Goal: Information Seeking & Learning: Learn about a topic

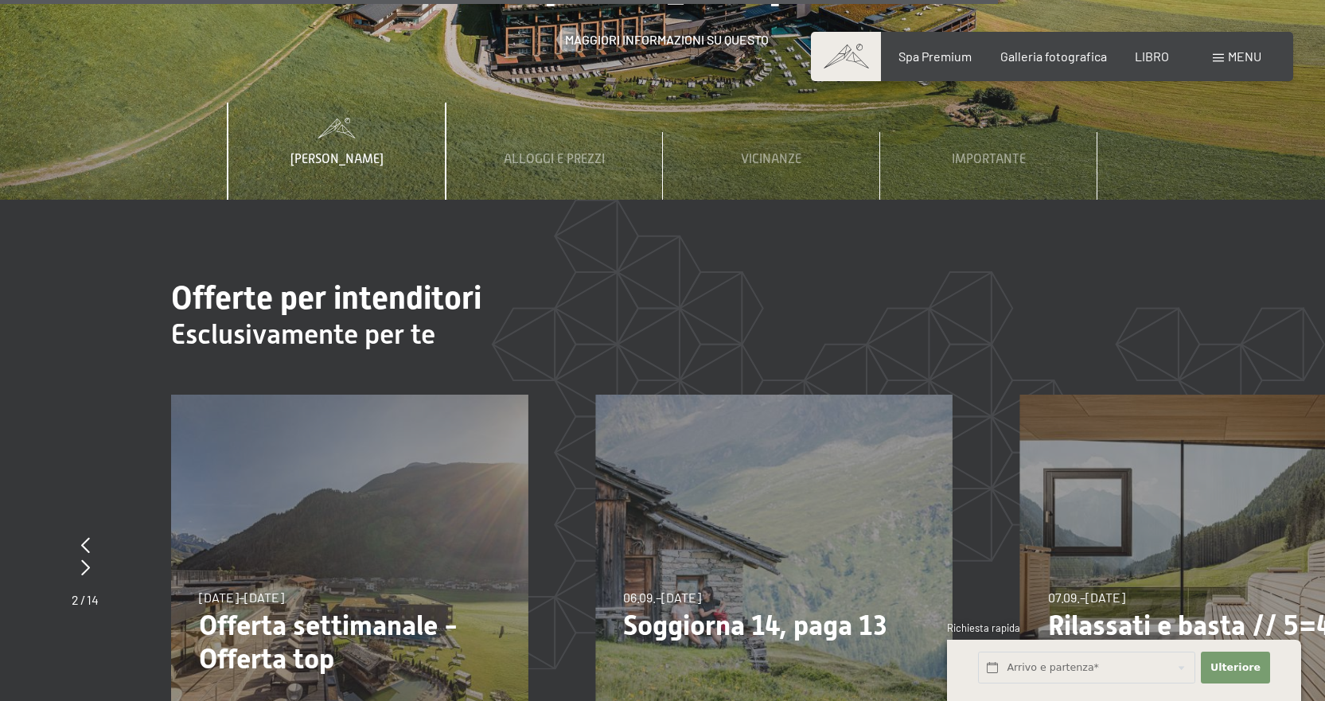
scroll to position [5710, 0]
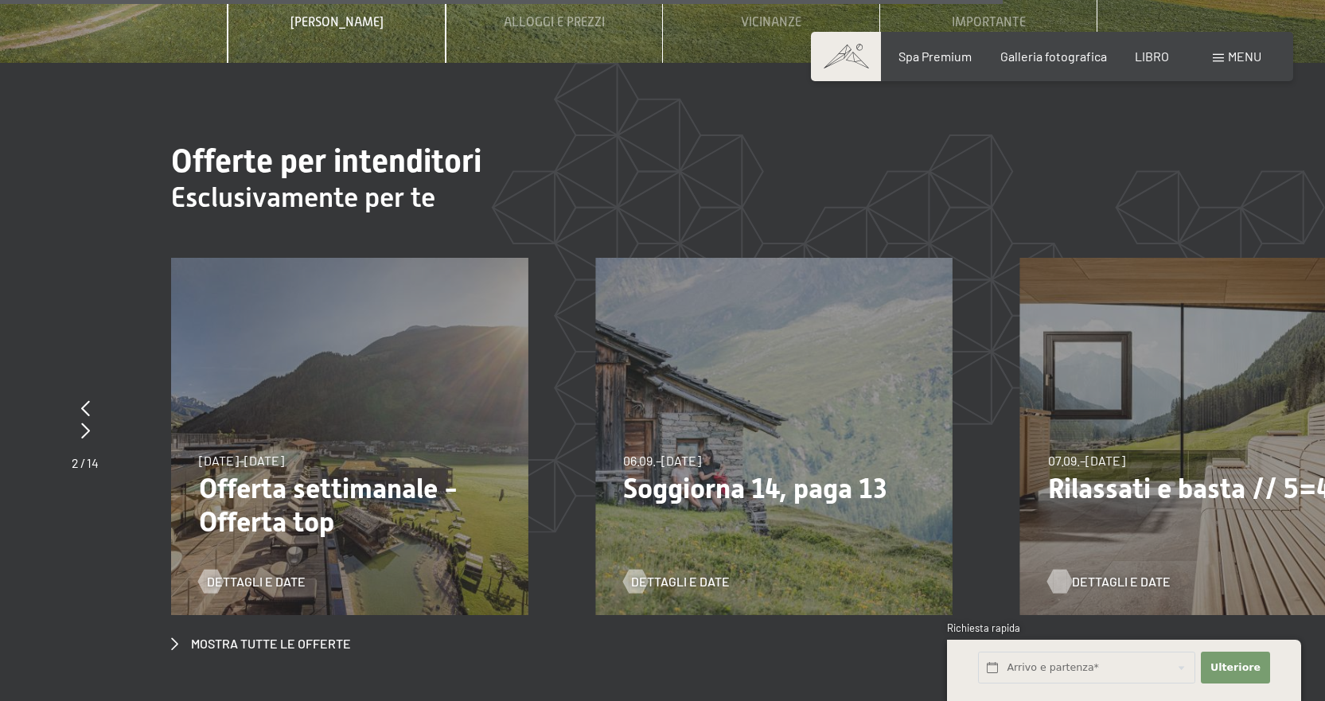
click at [1092, 574] on font "Dettagli e date" at bounding box center [1121, 581] width 99 height 15
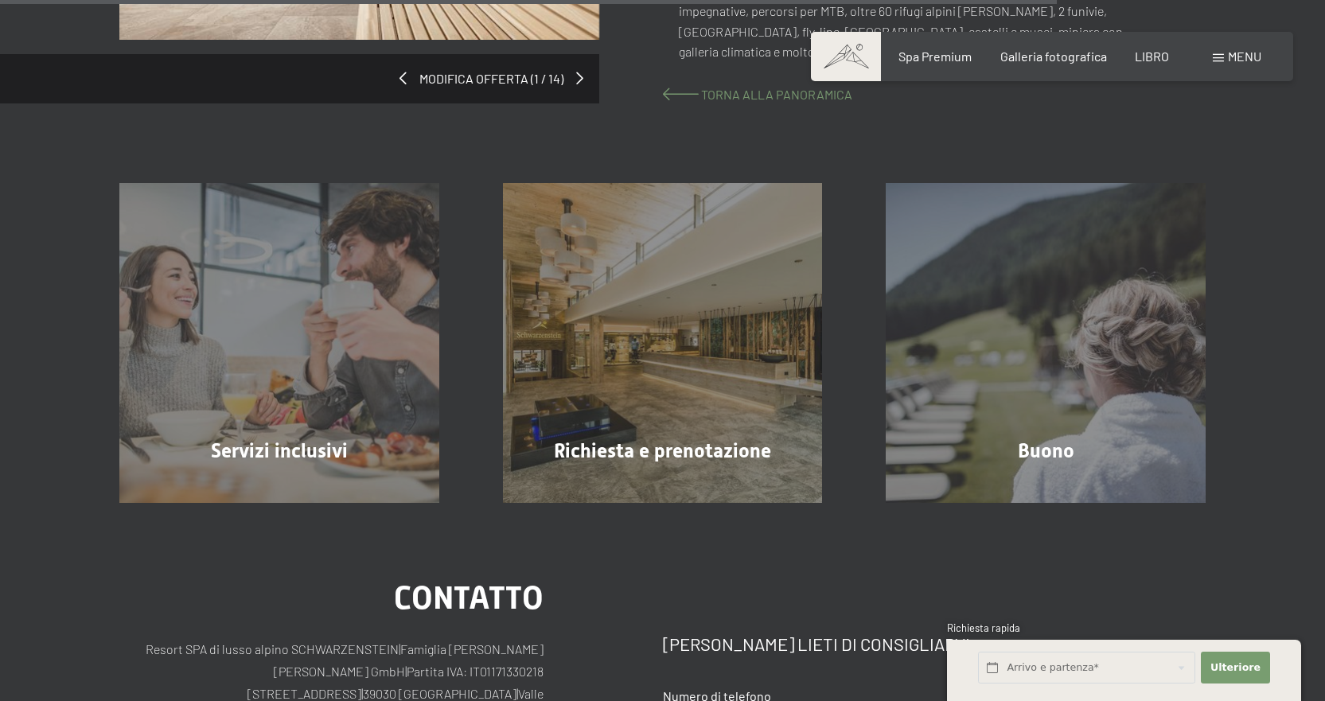
scroll to position [1671, 0]
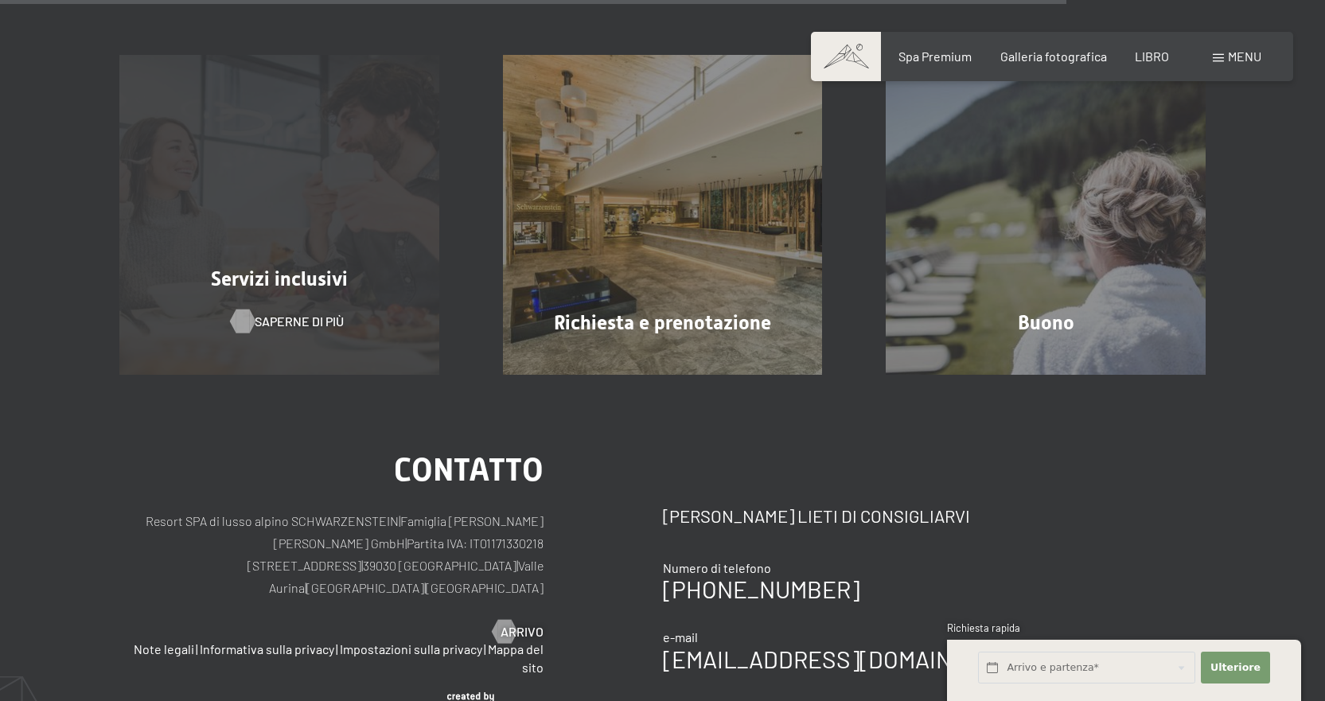
click at [297, 313] on font "Saperne di più" at bounding box center [299, 320] width 89 height 15
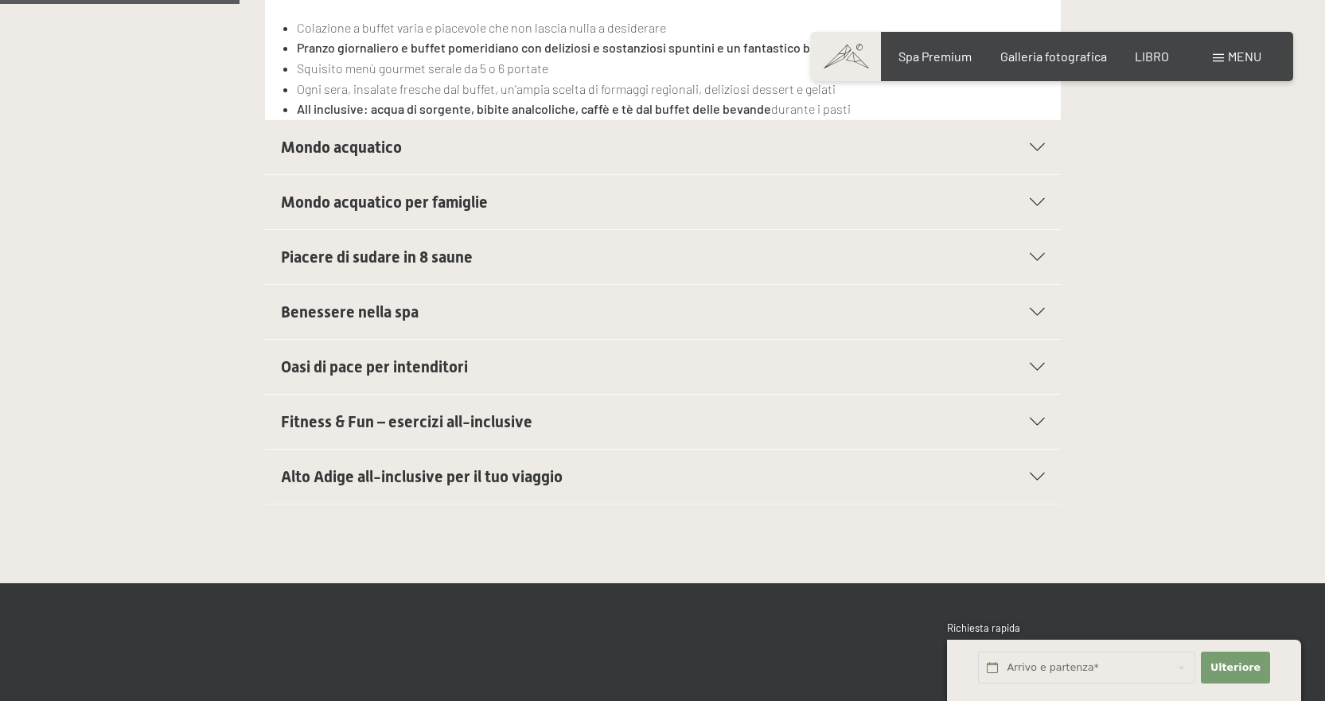
scroll to position [557, 0]
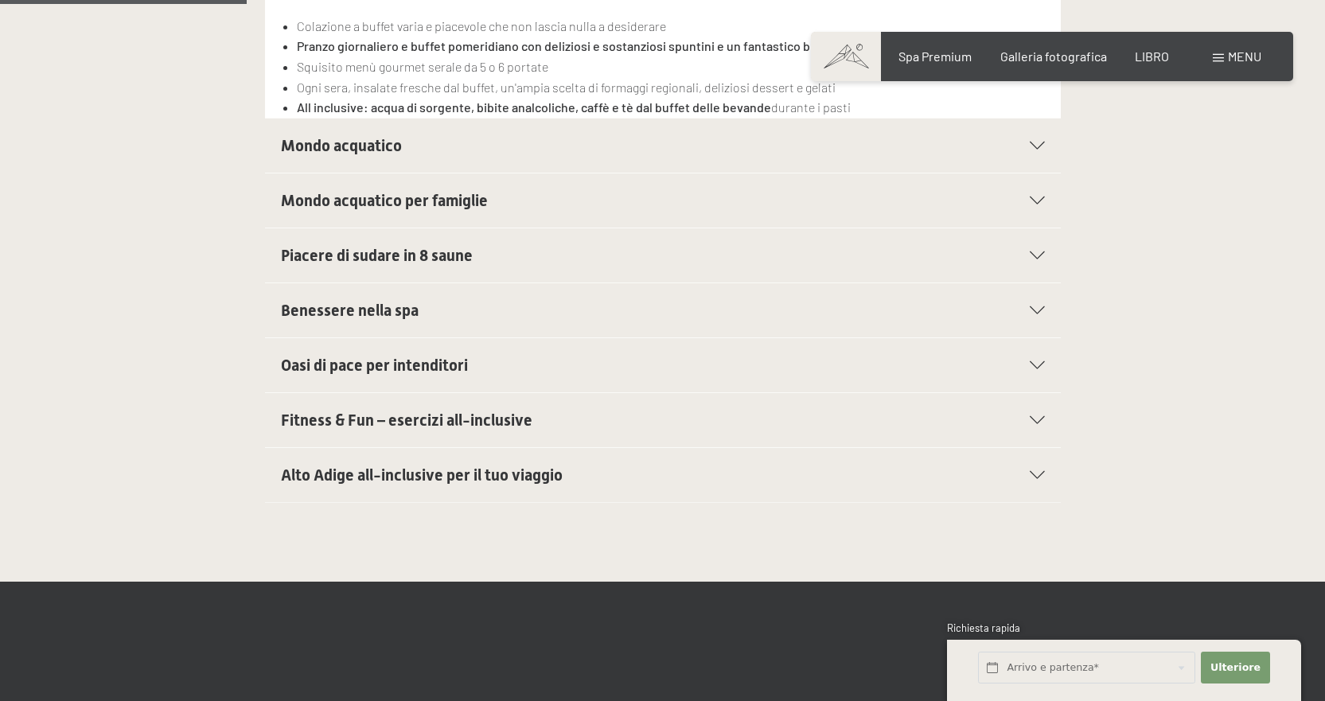
click at [430, 465] on font "Alto Adige all-inclusive per il tuo viaggio" at bounding box center [422, 474] width 282 height 19
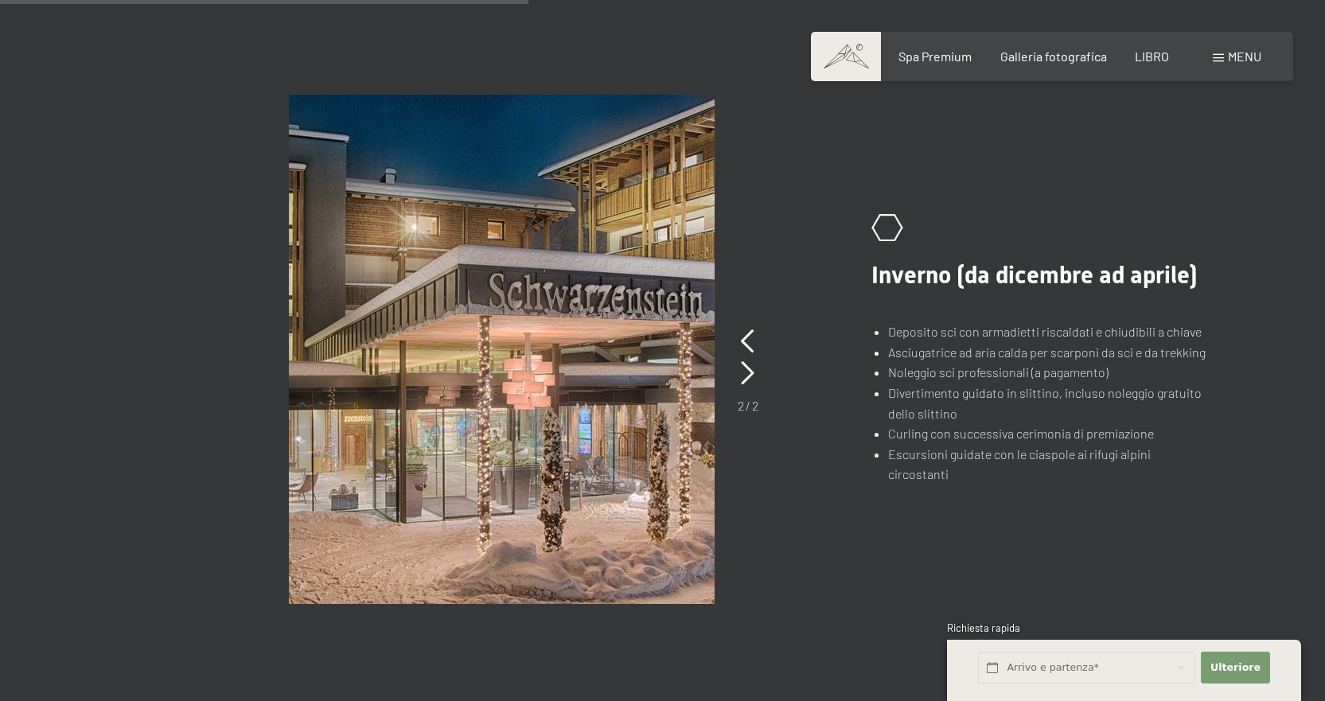
scroll to position [1193, 0]
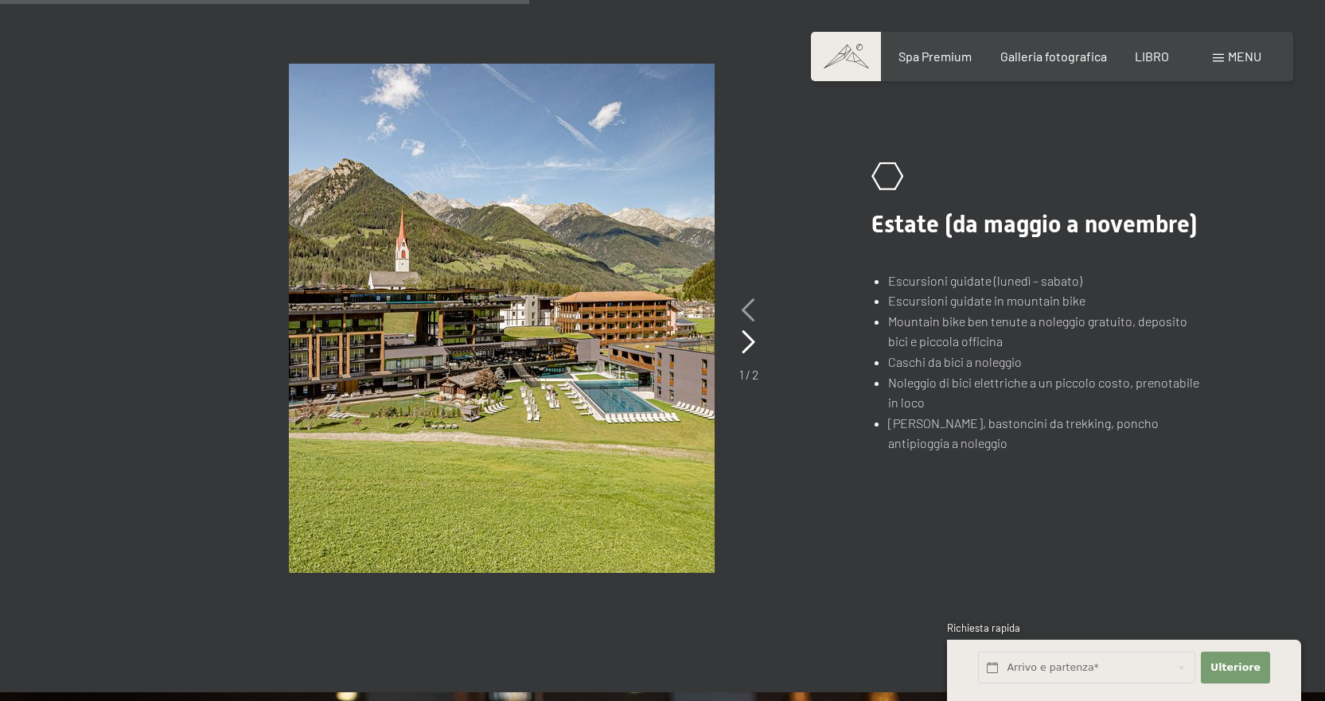
click at [750, 298] on icon at bounding box center [748, 310] width 14 height 24
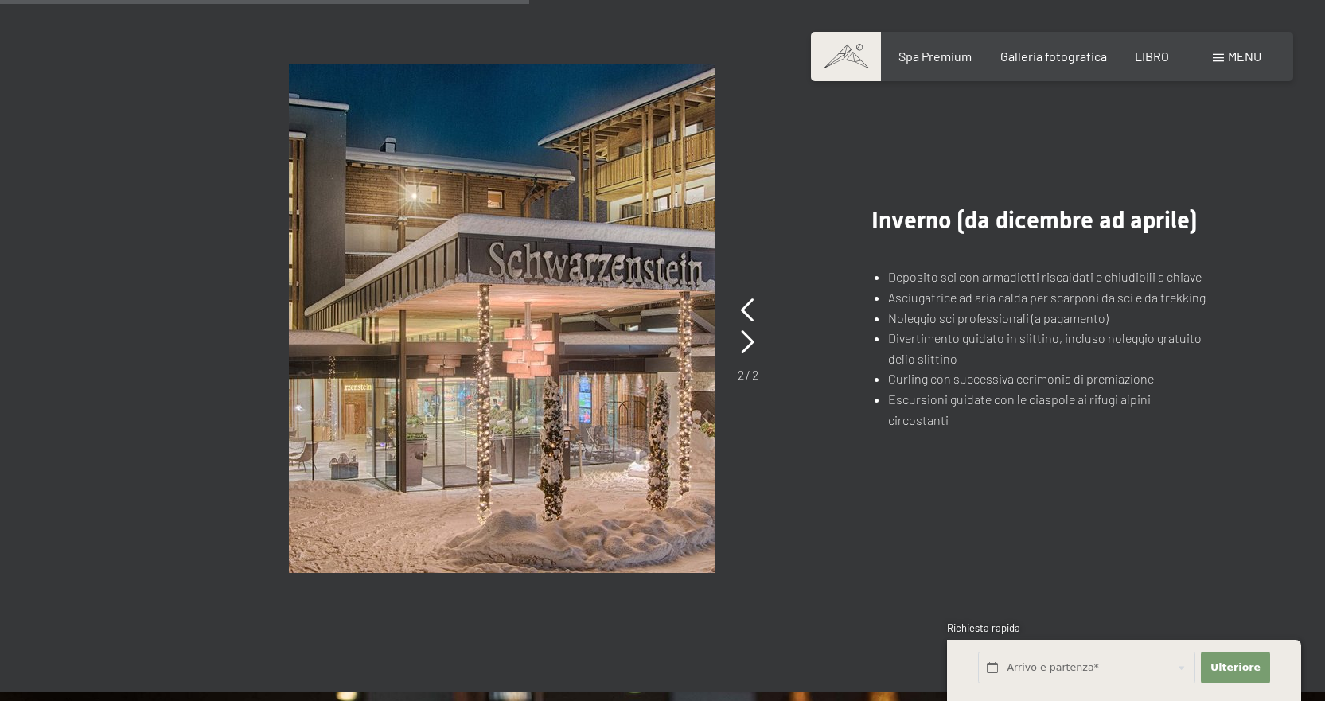
drag, startPoint x: 967, startPoint y: 329, endPoint x: 1026, endPoint y: 329, distance: 59.7
click at [1025, 329] on li "Divertimento guidato in slittino, incluso noleggio gratuito dello slittino" at bounding box center [1046, 348] width 317 height 41
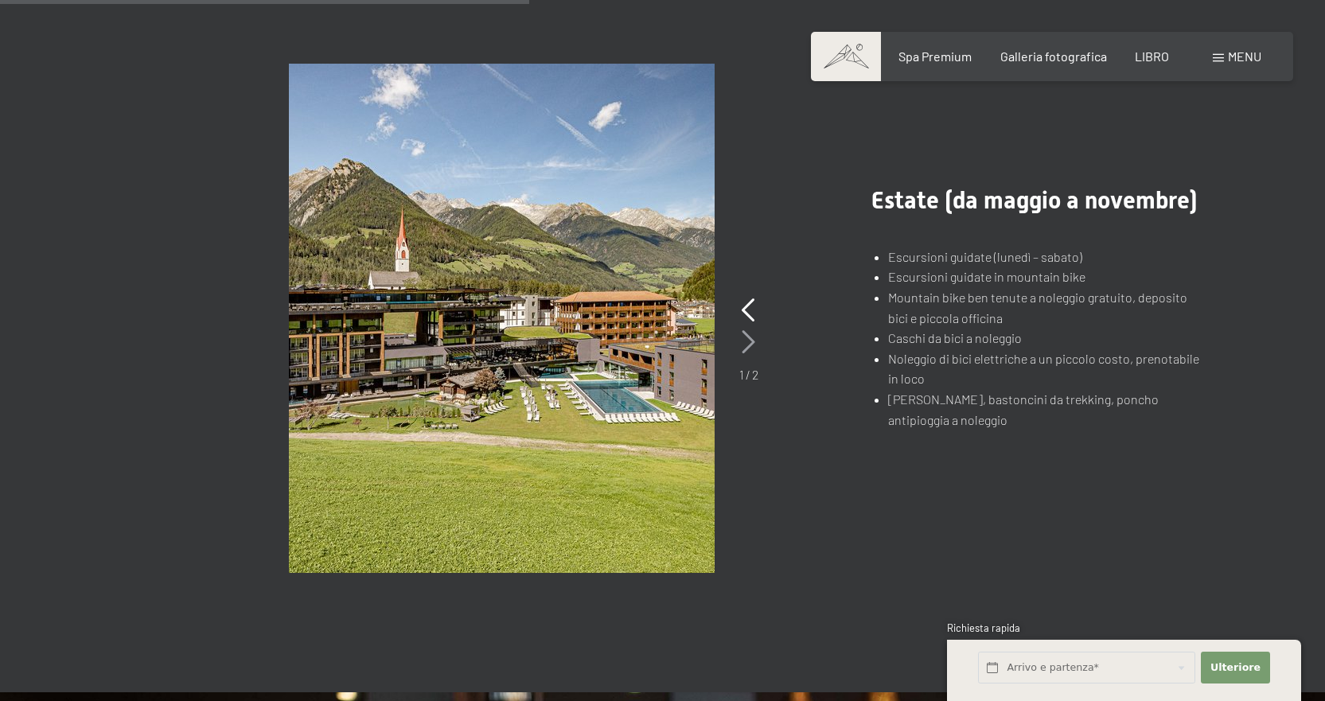
drag, startPoint x: 750, startPoint y: 316, endPoint x: 917, endPoint y: 333, distance: 168.0
click at [751, 330] on icon at bounding box center [748, 342] width 14 height 24
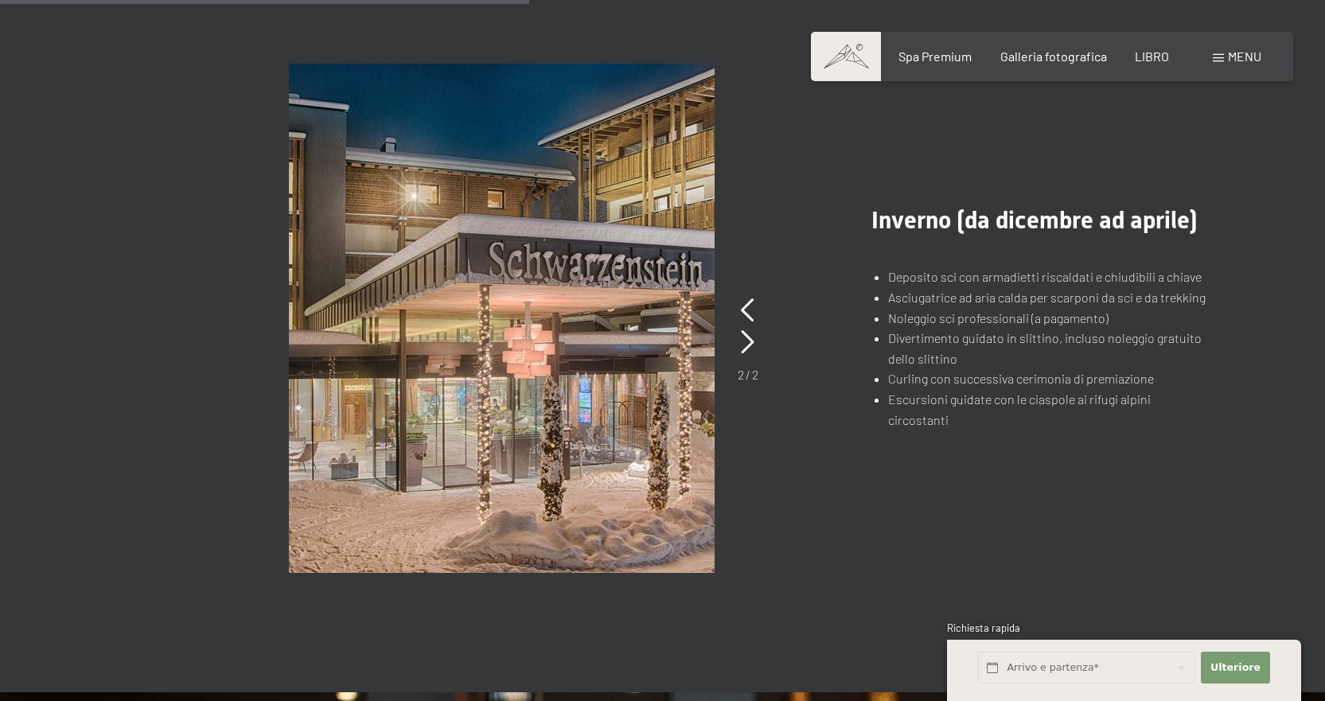
click at [1055, 337] on li "Divertimento guidato in slittino, incluso noleggio gratuito dello slittino" at bounding box center [1046, 348] width 317 height 41
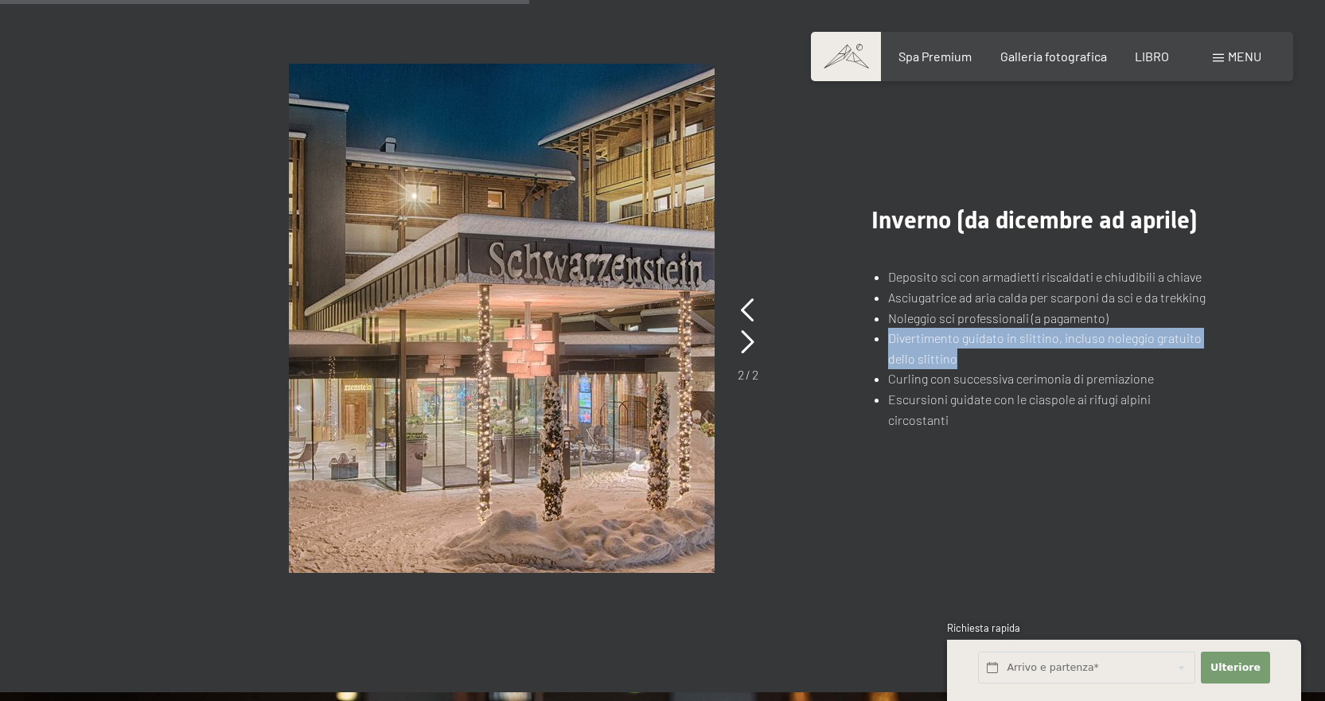
drag, startPoint x: 889, startPoint y: 320, endPoint x: 1123, endPoint y: 336, distance: 233.6
click at [1123, 336] on li "Divertimento guidato in slittino, incluso noleggio gratuito dello slittino" at bounding box center [1046, 348] width 317 height 41
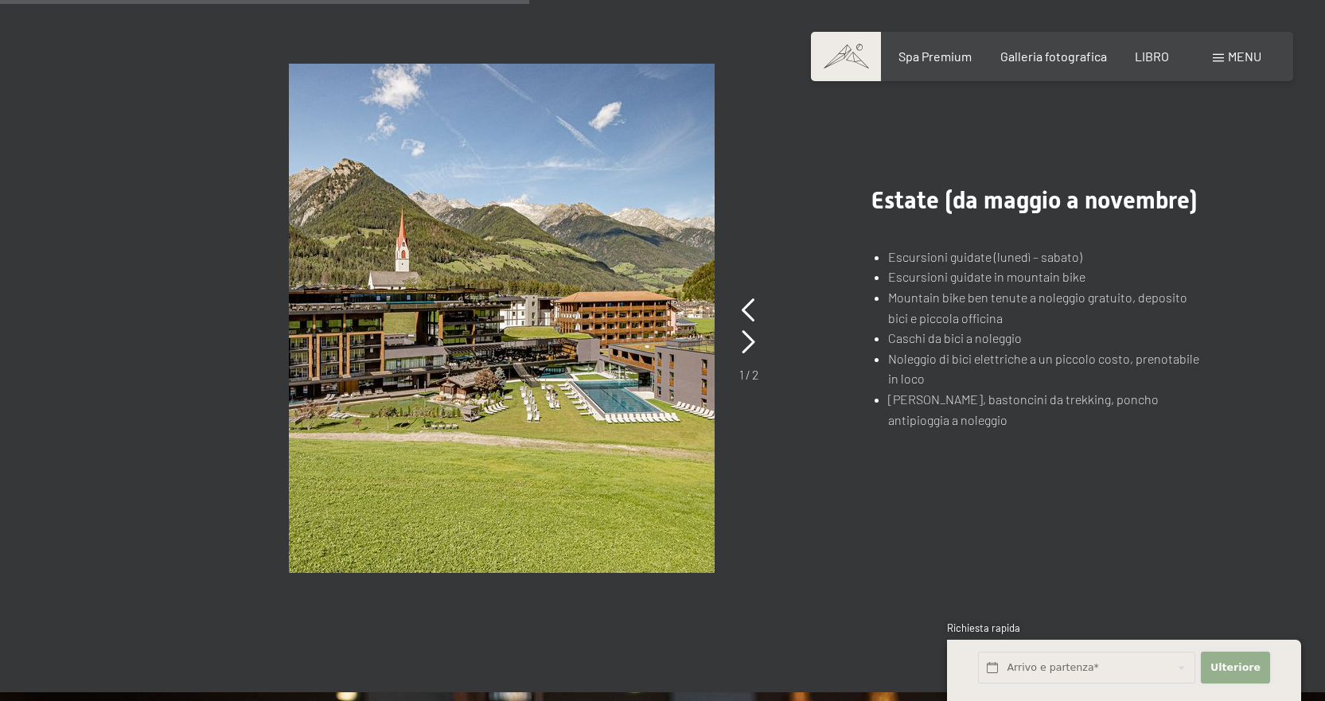
click at [1248, 671] on font "Ulteriore" at bounding box center [1235, 667] width 50 height 12
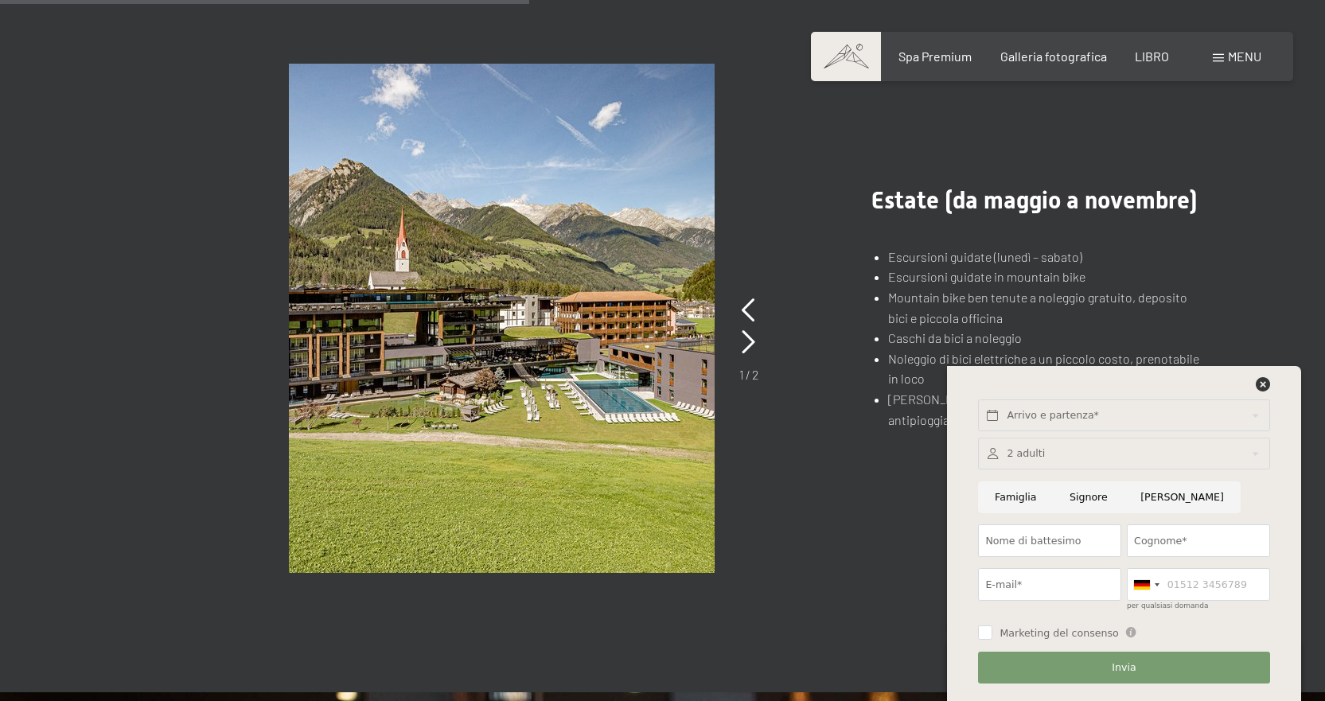
click at [920, 531] on div ".st0{fill:none;stroke:#FFFFFF;stroke-width:2;stroke-linecap:round;stroke-miterl…" at bounding box center [662, 318] width 1086 height 509
click at [1262, 386] on icon at bounding box center [1262, 384] width 14 height 14
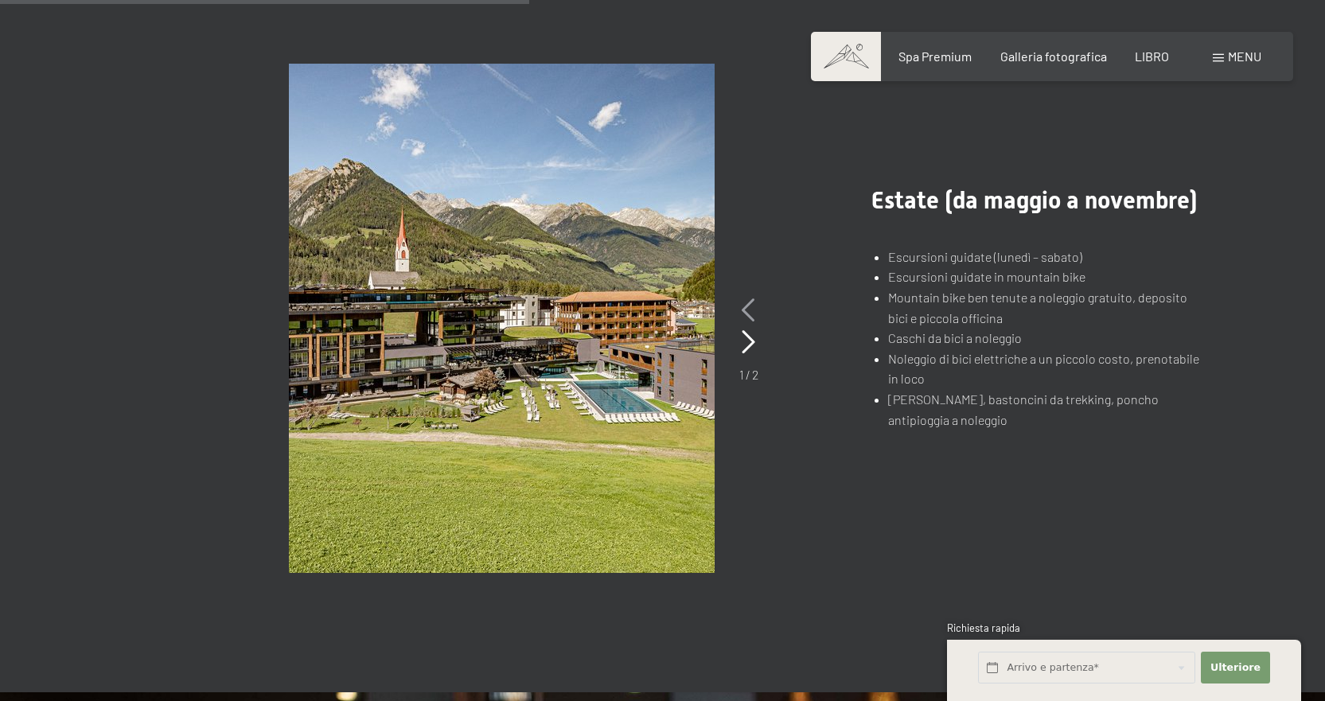
click at [749, 298] on icon at bounding box center [748, 310] width 14 height 24
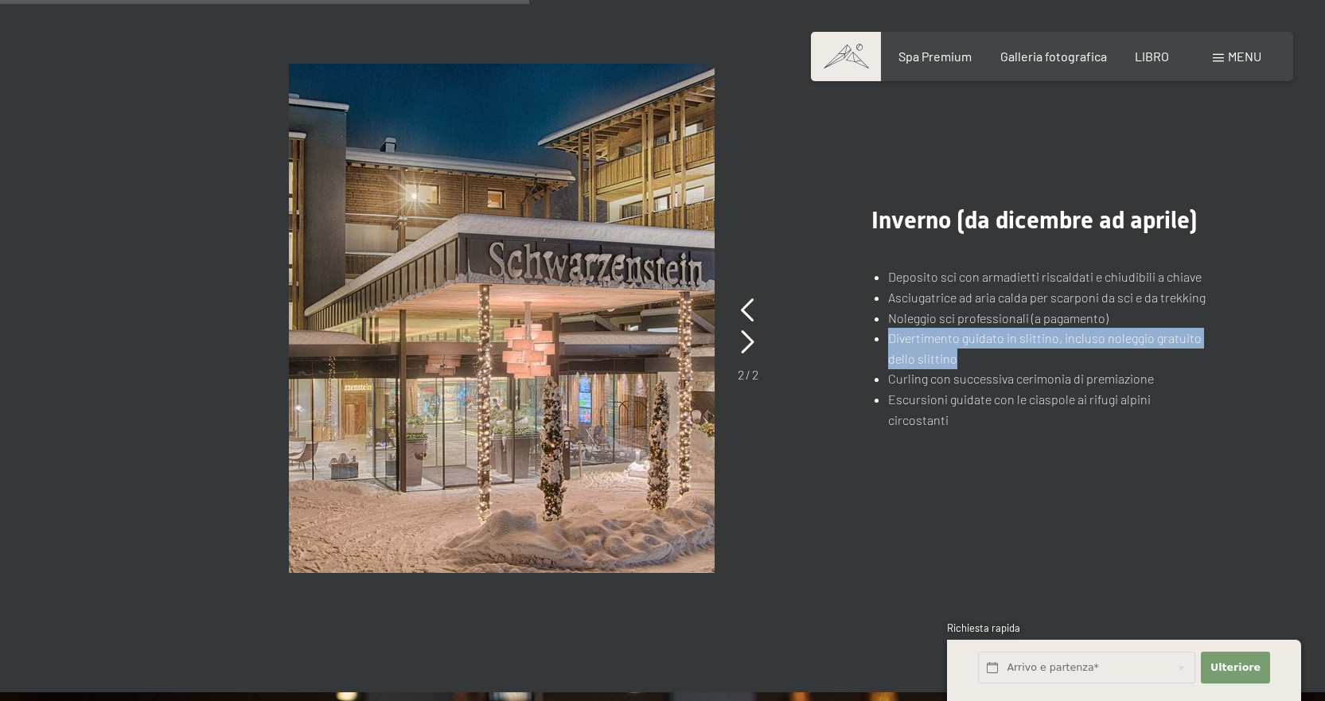
drag, startPoint x: 888, startPoint y: 320, endPoint x: 978, endPoint y: 337, distance: 91.6
click at [978, 337] on li "Divertimento guidato in slittino, incluso noleggio gratuito dello slittino" at bounding box center [1046, 348] width 317 height 41
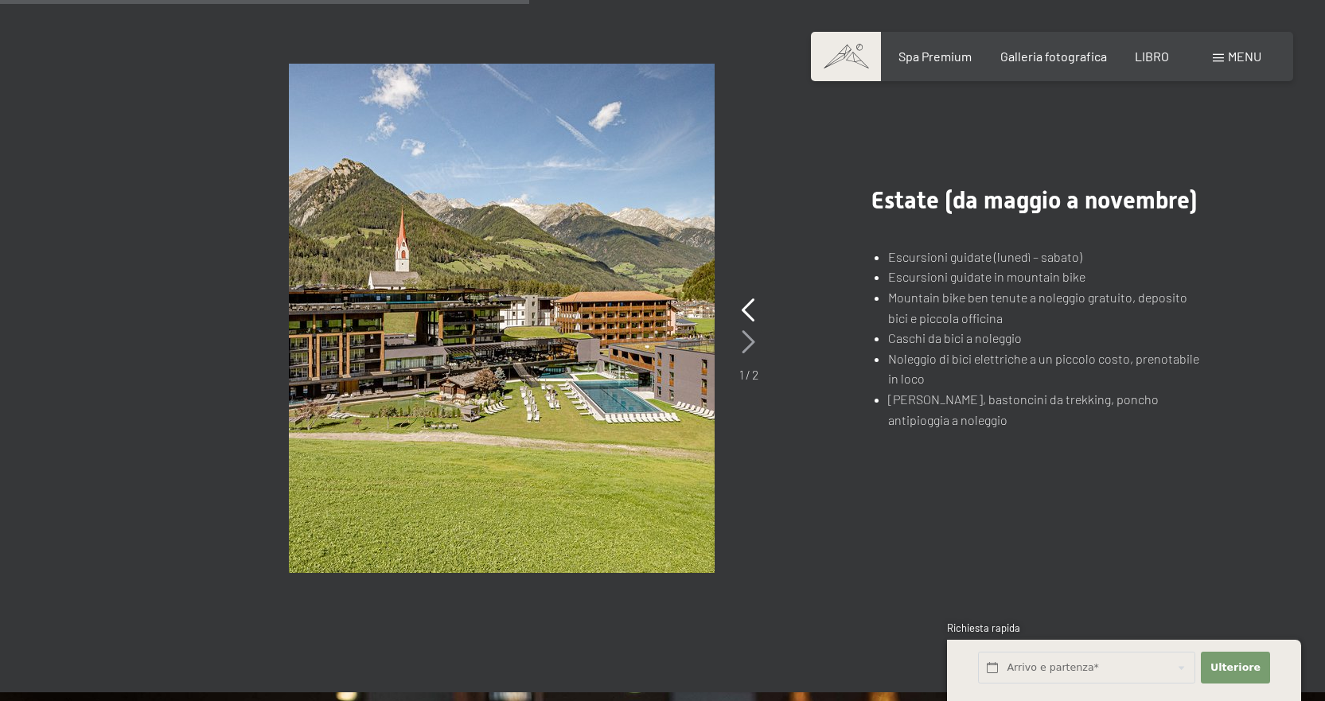
click at [743, 331] on icon at bounding box center [748, 342] width 14 height 24
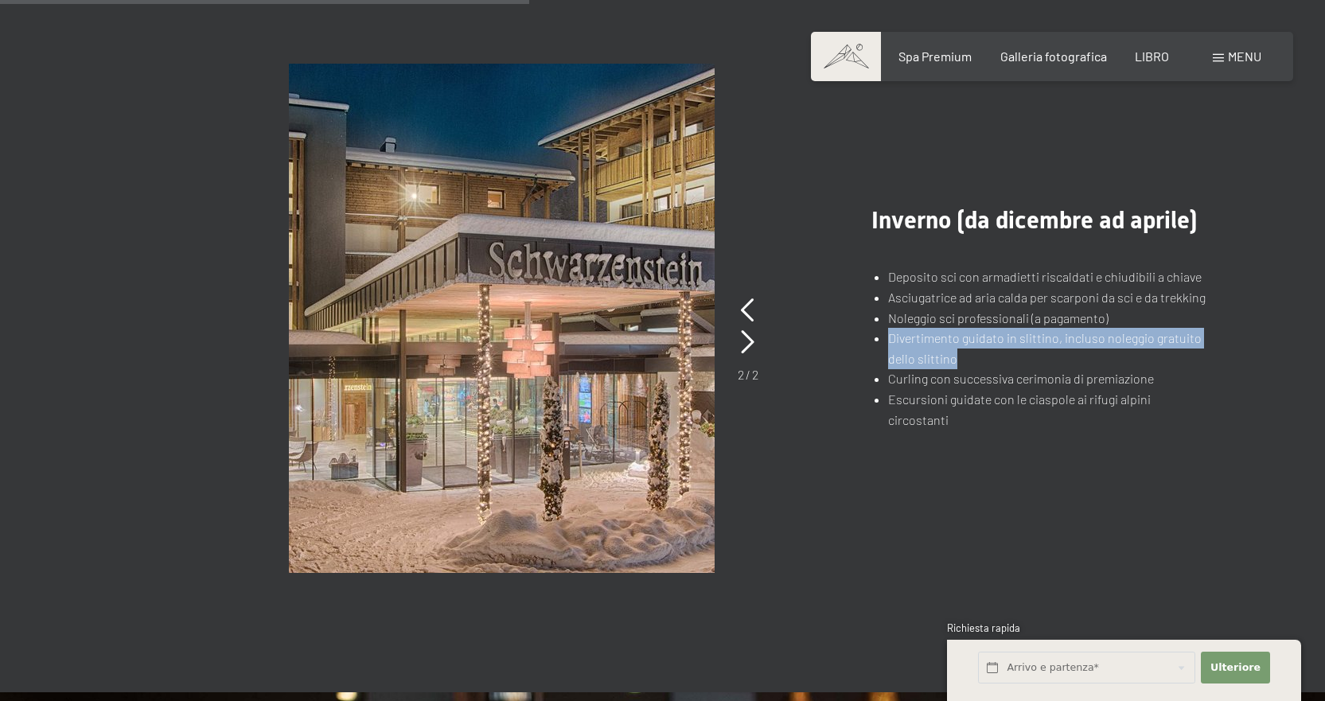
drag, startPoint x: 889, startPoint y: 316, endPoint x: 954, endPoint y: 337, distance: 67.7
click at [954, 337] on font "Divertimento guidato in slittino, incluso noleggio gratuito dello slittino" at bounding box center [1044, 348] width 313 height 36
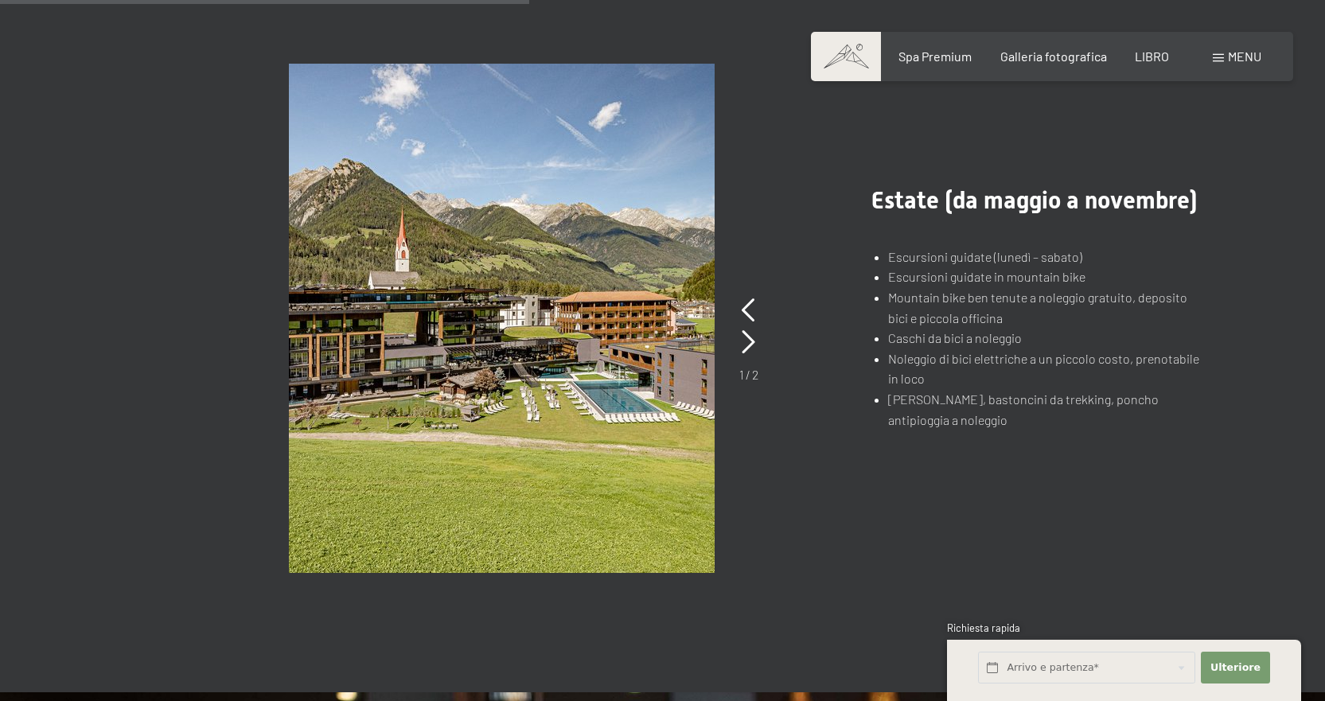
drag, startPoint x: 746, startPoint y: 286, endPoint x: 756, endPoint y: 287, distance: 9.6
click at [747, 298] on icon at bounding box center [748, 310] width 14 height 24
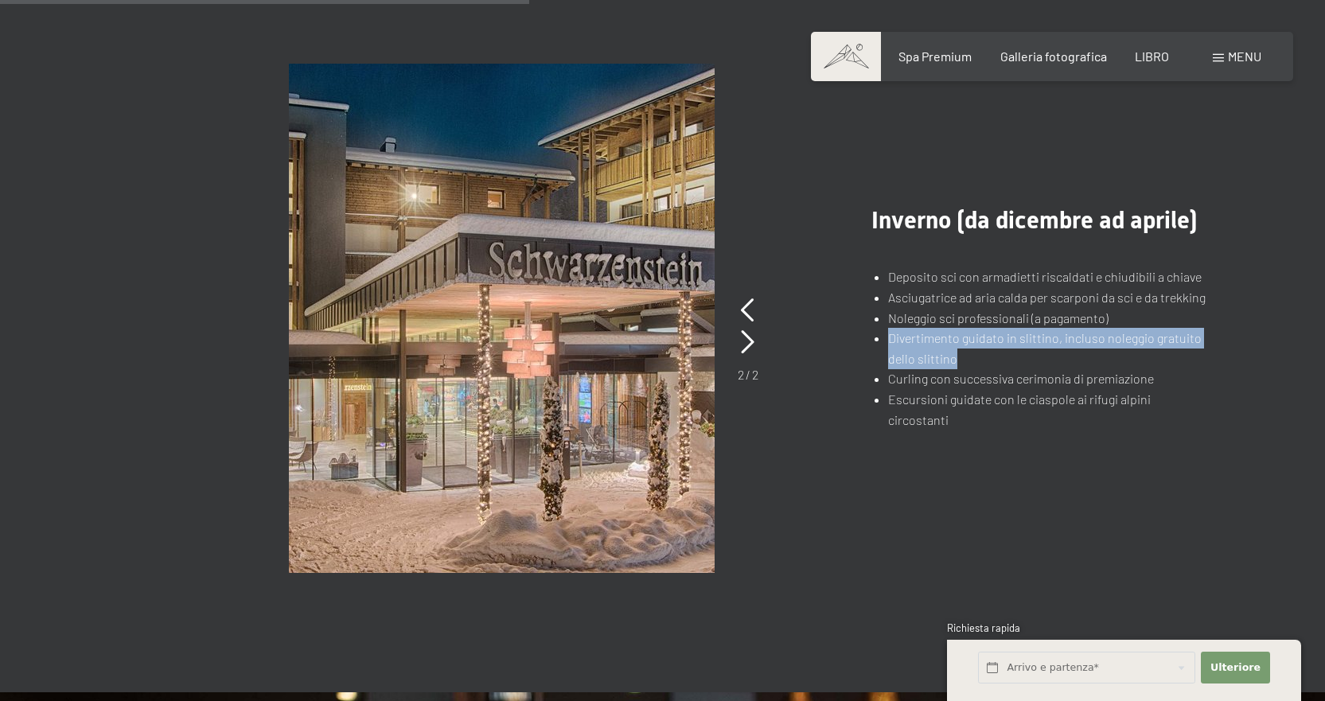
copy font "Divertimento guidato in slittino, incluso noleggio gratuito dello slittino"
drag, startPoint x: 968, startPoint y: 342, endPoint x: 889, endPoint y: 317, distance: 83.5
click at [889, 328] on li "Divertimento guidato in slittino, incluso noleggio gratuito dello slittino" at bounding box center [1046, 348] width 317 height 41
